Goal: Information Seeking & Learning: Learn about a topic

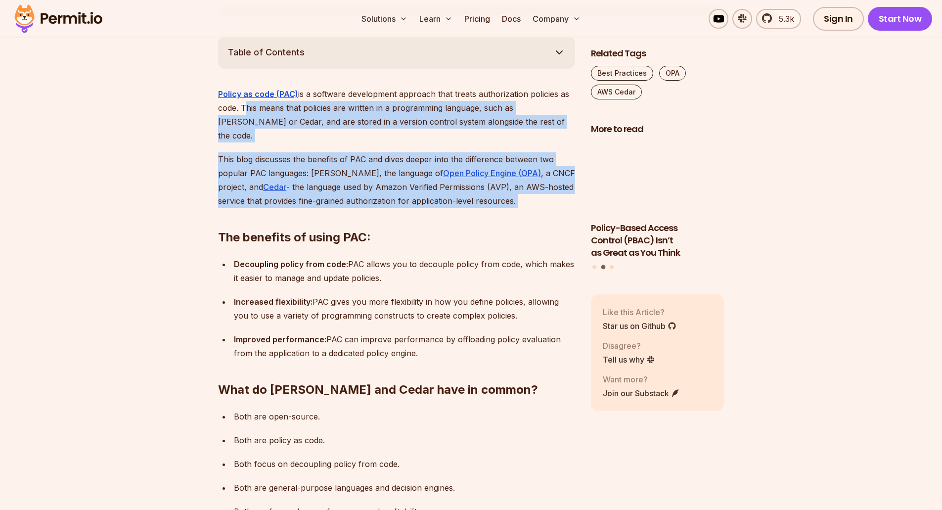
drag, startPoint x: 241, startPoint y: 84, endPoint x: 217, endPoint y: 183, distance: 102.4
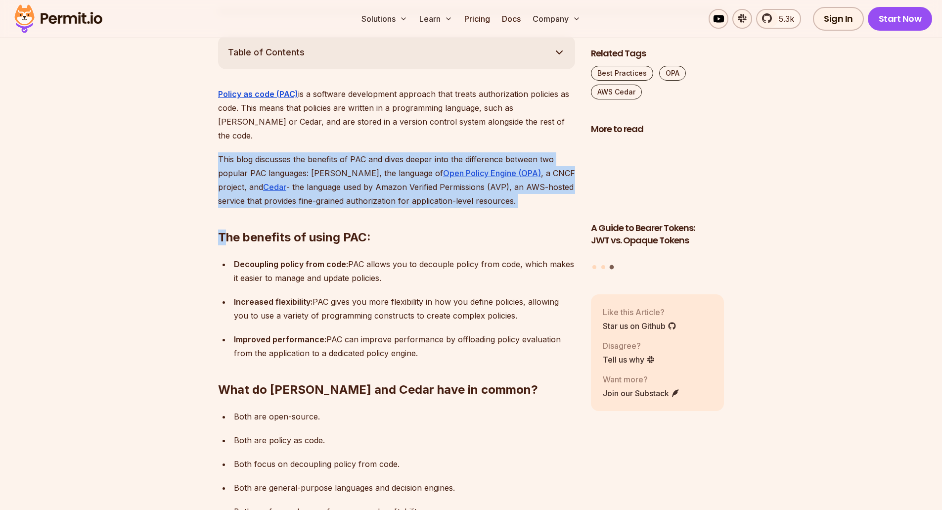
drag, startPoint x: 224, startPoint y: 177, endPoint x: 201, endPoint y: 125, distance: 57.1
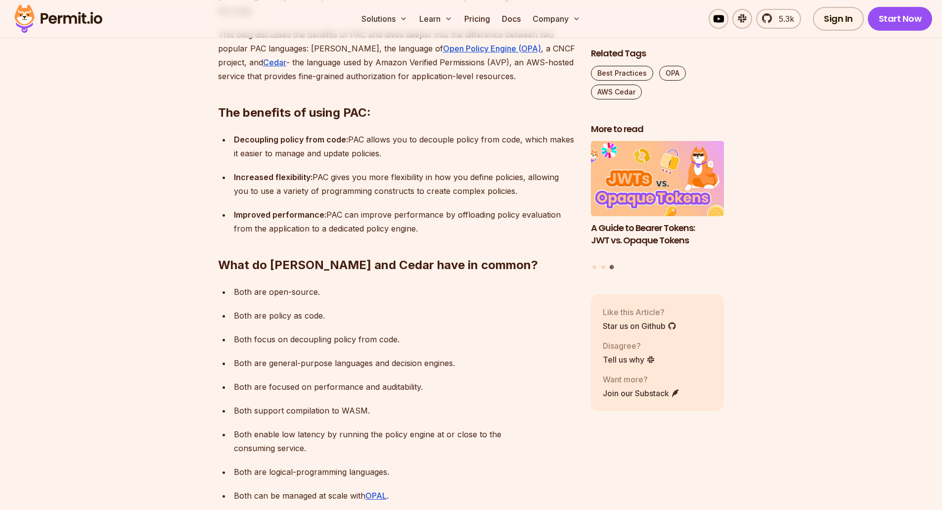
scroll to position [685, 0]
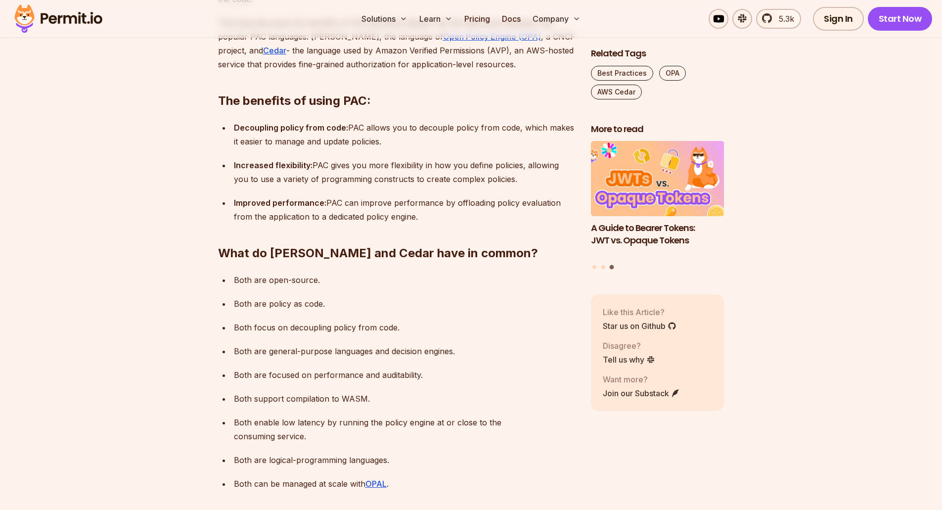
drag, startPoint x: 348, startPoint y: 90, endPoint x: 383, endPoint y: 106, distance: 38.8
click at [383, 121] on p "Decoupling policy from code: PAC allows you to decouple policy from code, which…" at bounding box center [404, 135] width 341 height 28
click at [392, 121] on ul "Decoupling policy from code: PAC allows you to decouple policy from code, which…" at bounding box center [396, 172] width 357 height 103
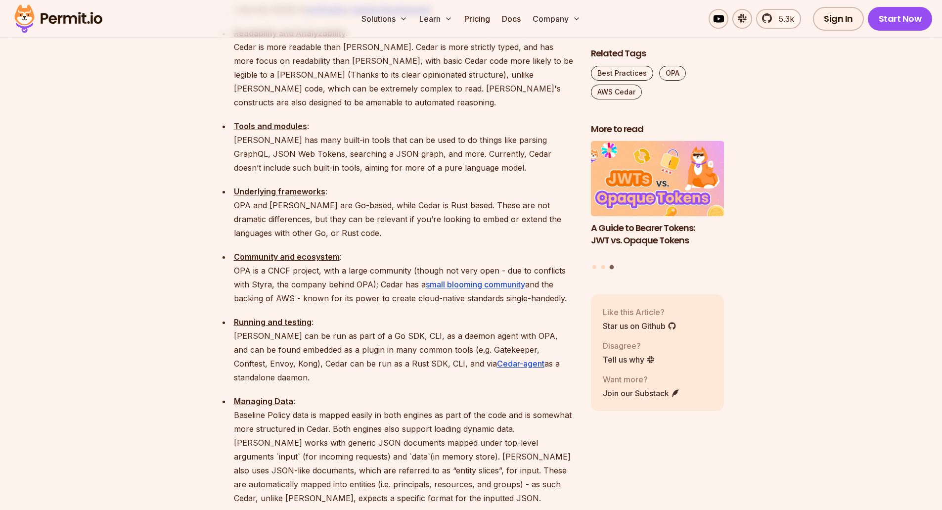
scroll to position [1362, 0]
